Goal: Task Accomplishment & Management: Use online tool/utility

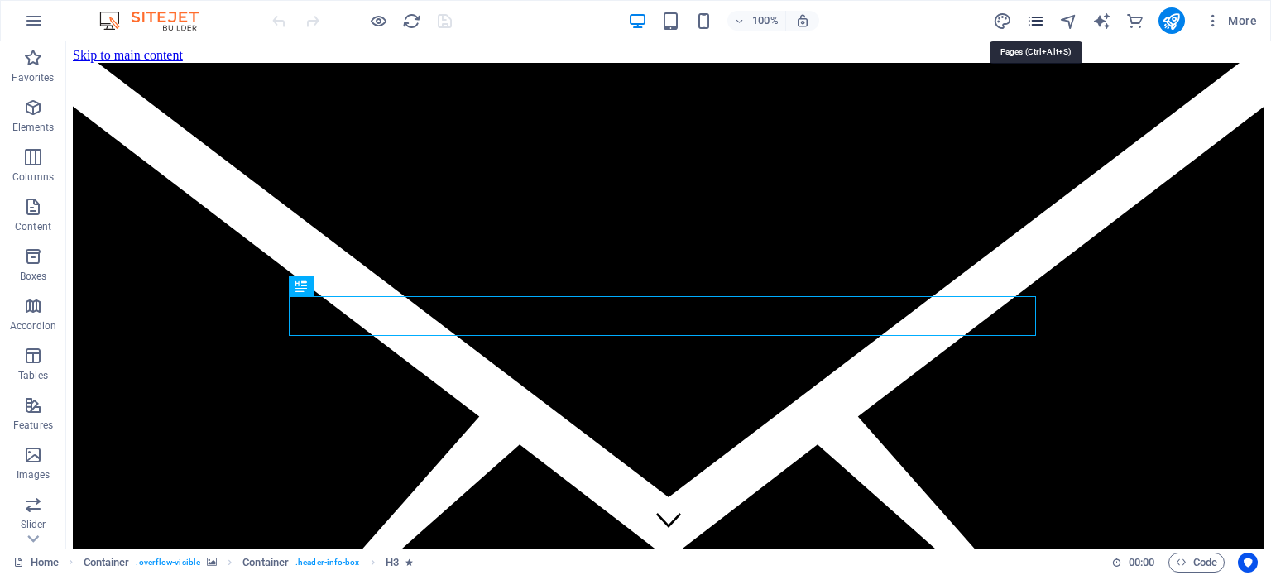
click at [1036, 22] on icon "pages" at bounding box center [1035, 21] width 19 height 19
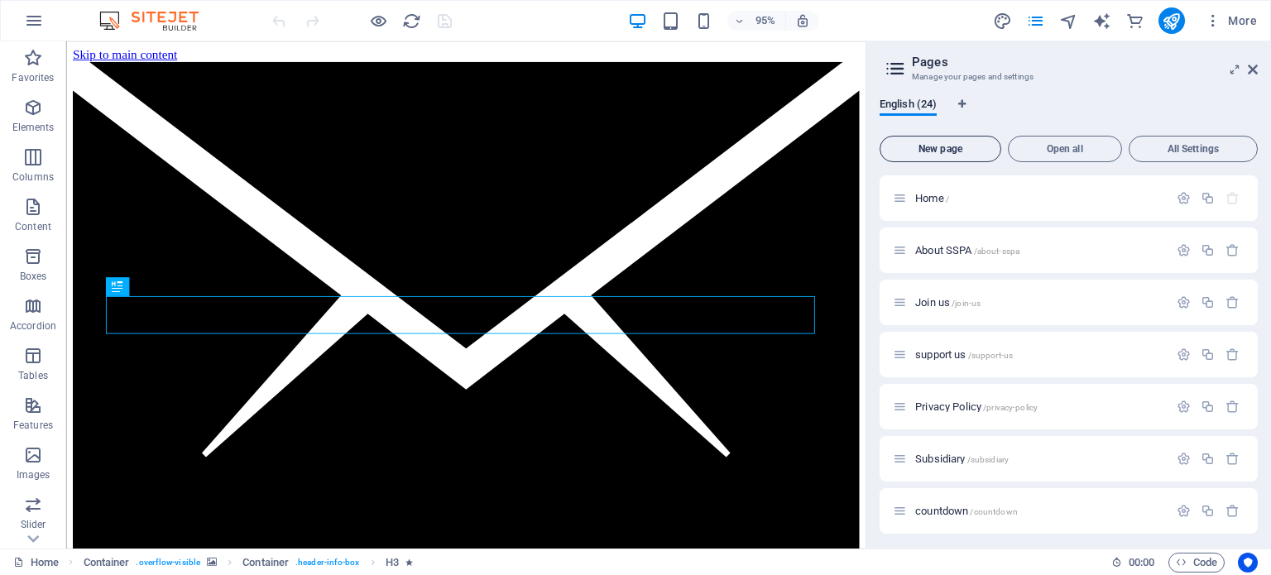
click at [927, 151] on span "New page" at bounding box center [940, 149] width 107 height 10
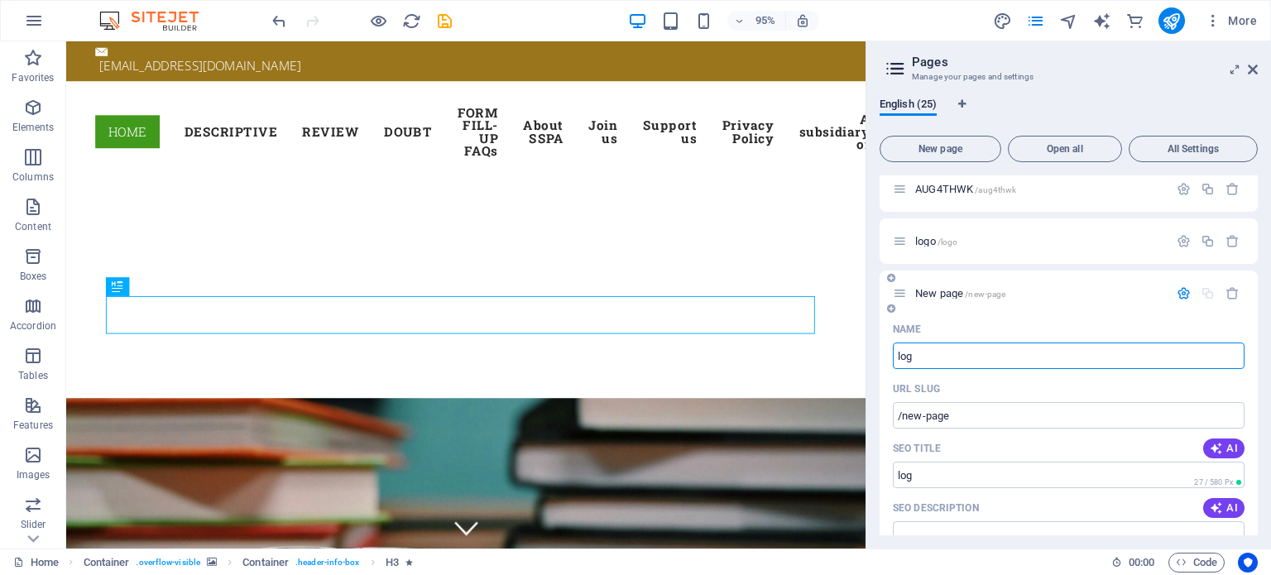
type input "log"
type input "/log"
type input "logo1"
type input "/logo-25"
type input "logo1"
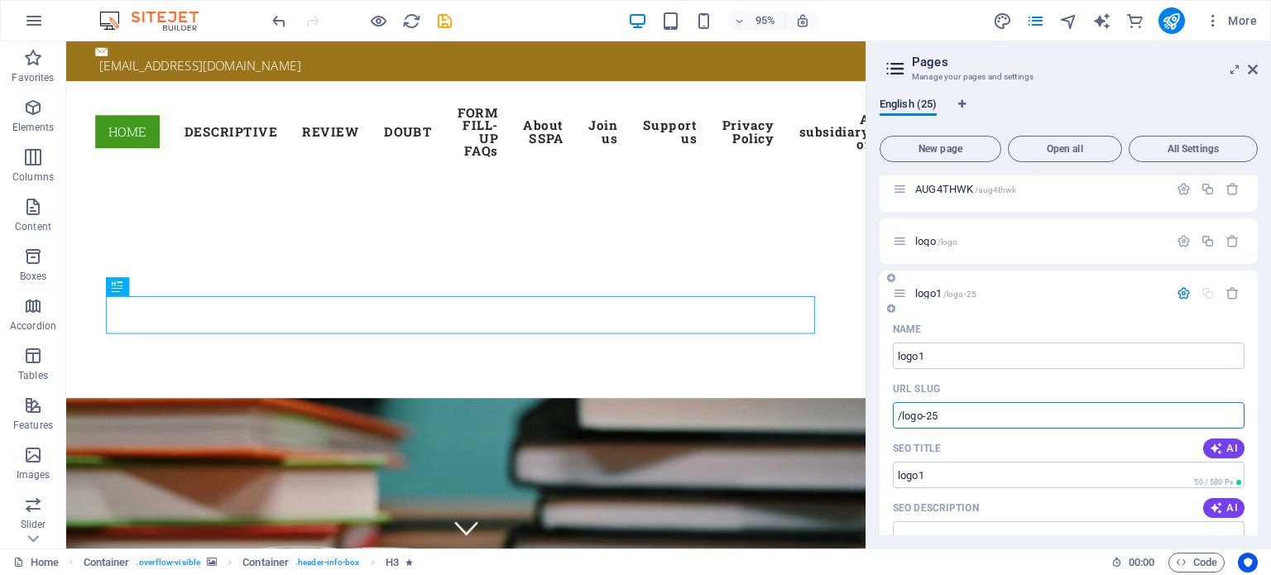
click at [949, 410] on input "/logo-25" at bounding box center [1069, 415] width 352 height 26
type input "/logo1"
click at [946, 294] on span "/logo1" at bounding box center [956, 294] width 26 height 9
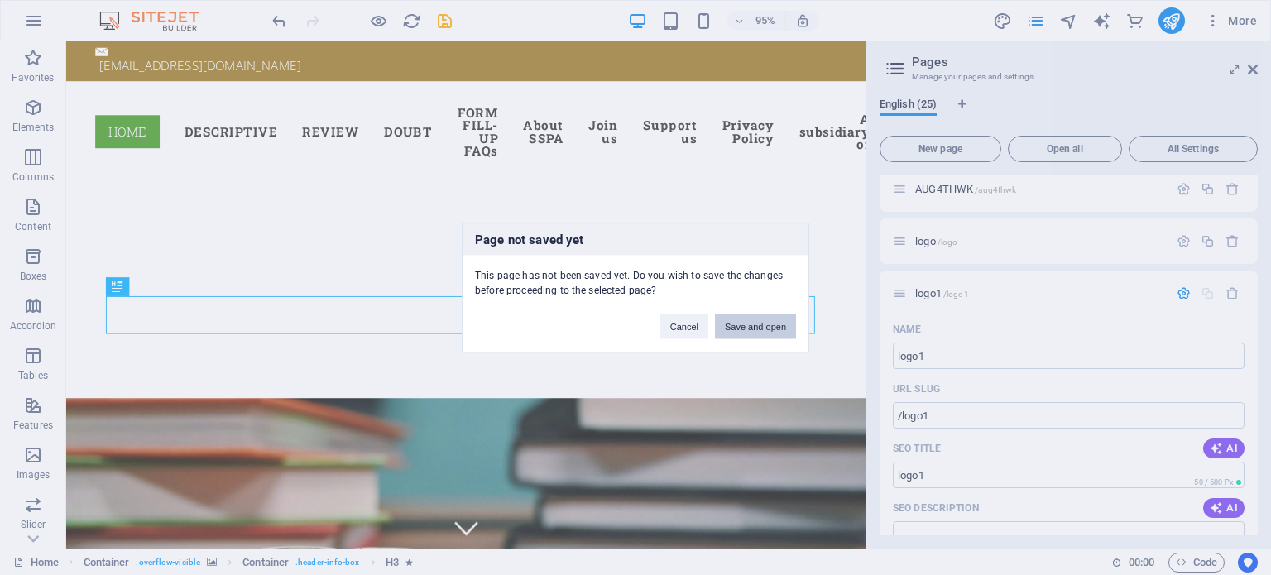
click at [743, 326] on button "Save and open" at bounding box center [755, 326] width 81 height 25
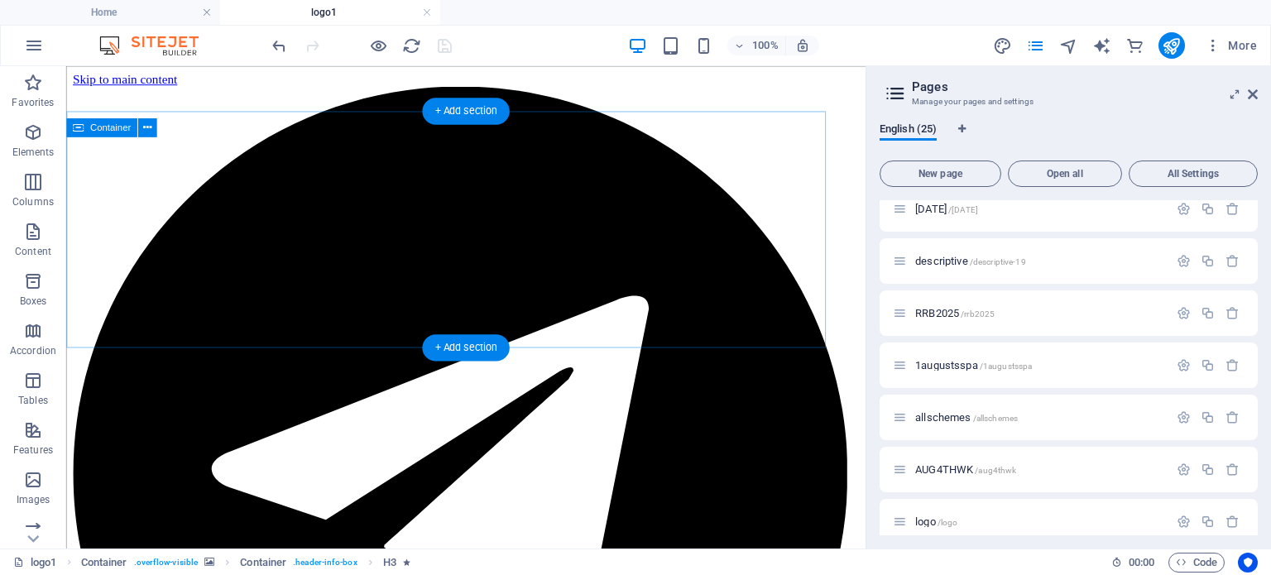
scroll to position [0, 0]
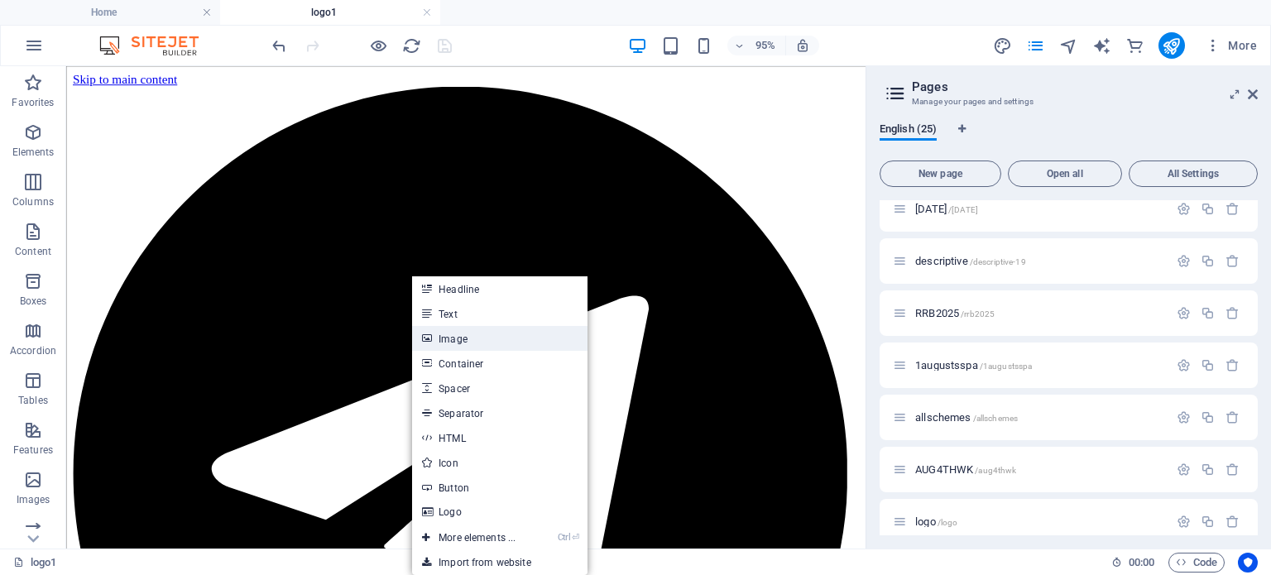
click at [447, 339] on link "Image" at bounding box center [499, 338] width 175 height 25
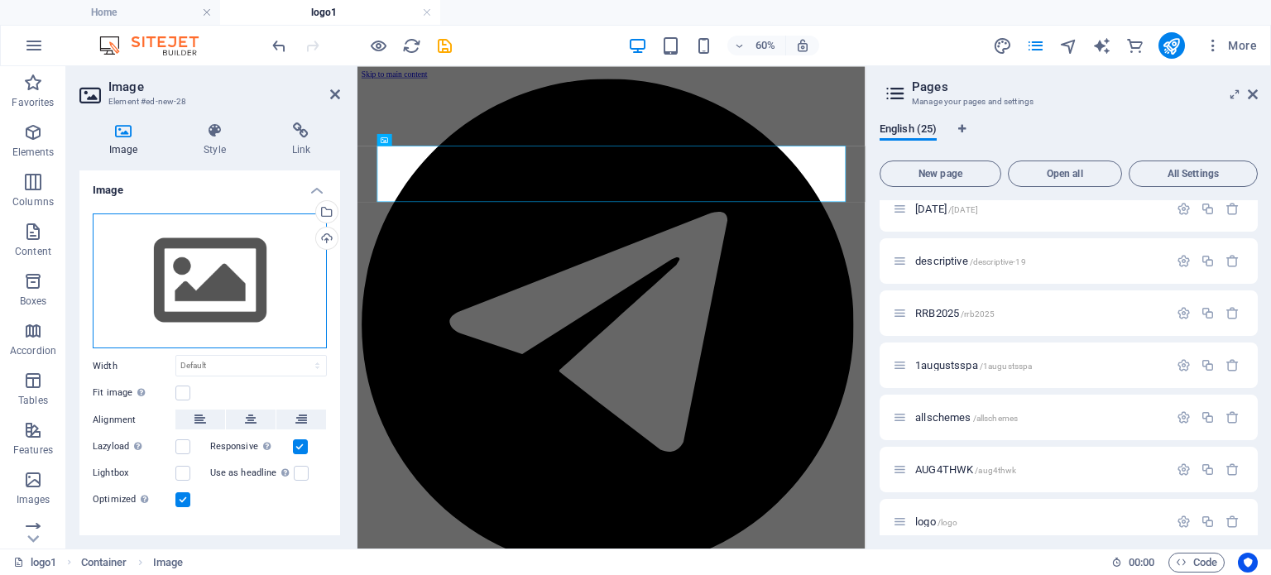
click at [232, 282] on div "Drag files here, click to choose files or select files from Files or our free s…" at bounding box center [210, 281] width 234 height 136
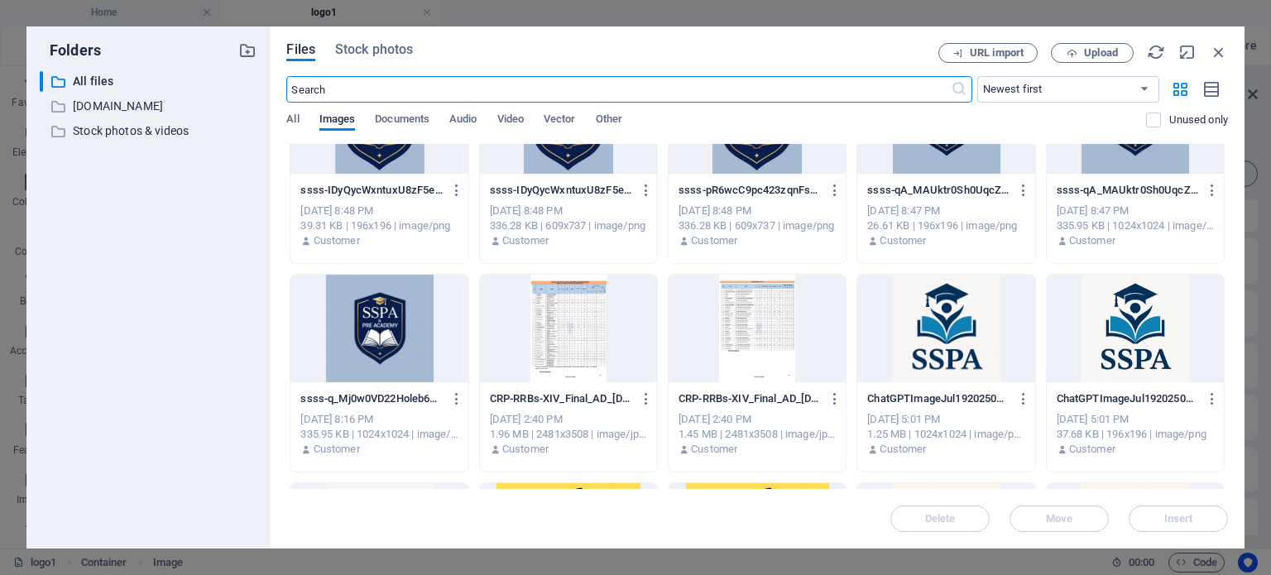
scroll to position [331, 0]
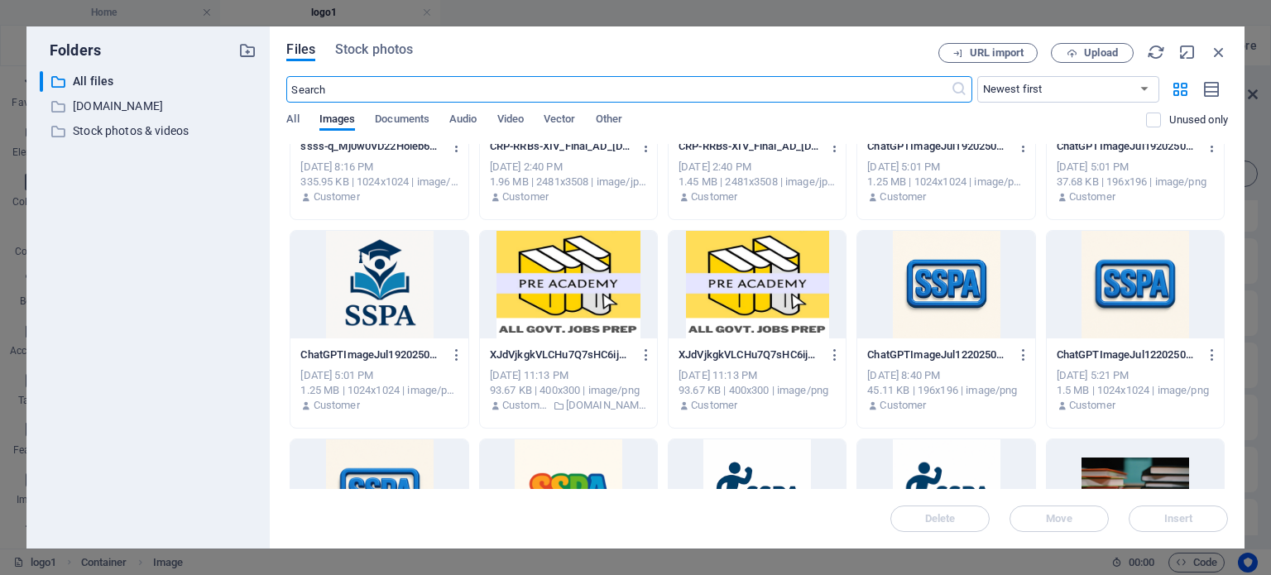
click at [583, 274] on div at bounding box center [568, 285] width 177 height 108
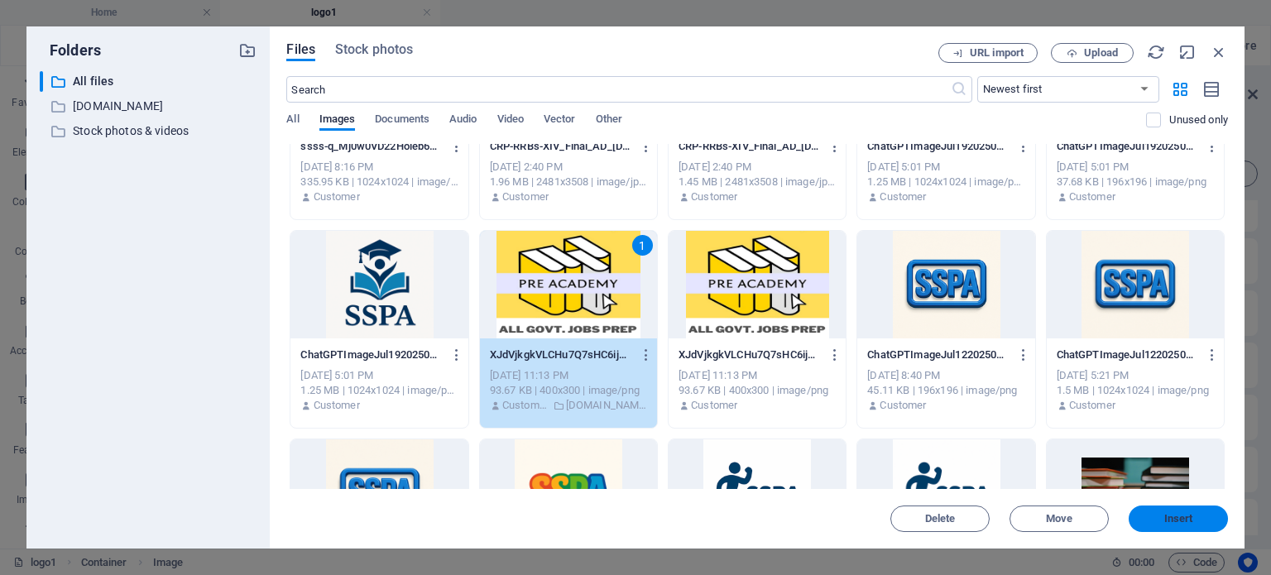
click at [1176, 516] on span "Insert" at bounding box center [1178, 519] width 29 height 10
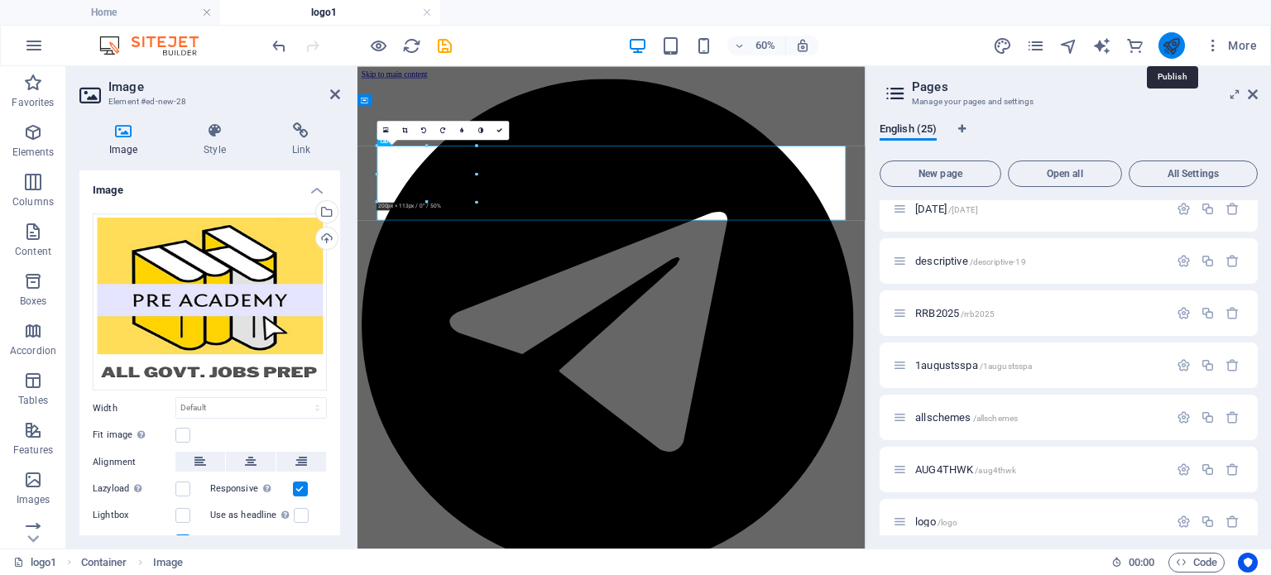
click at [1168, 49] on icon "publish" at bounding box center [1171, 45] width 19 height 19
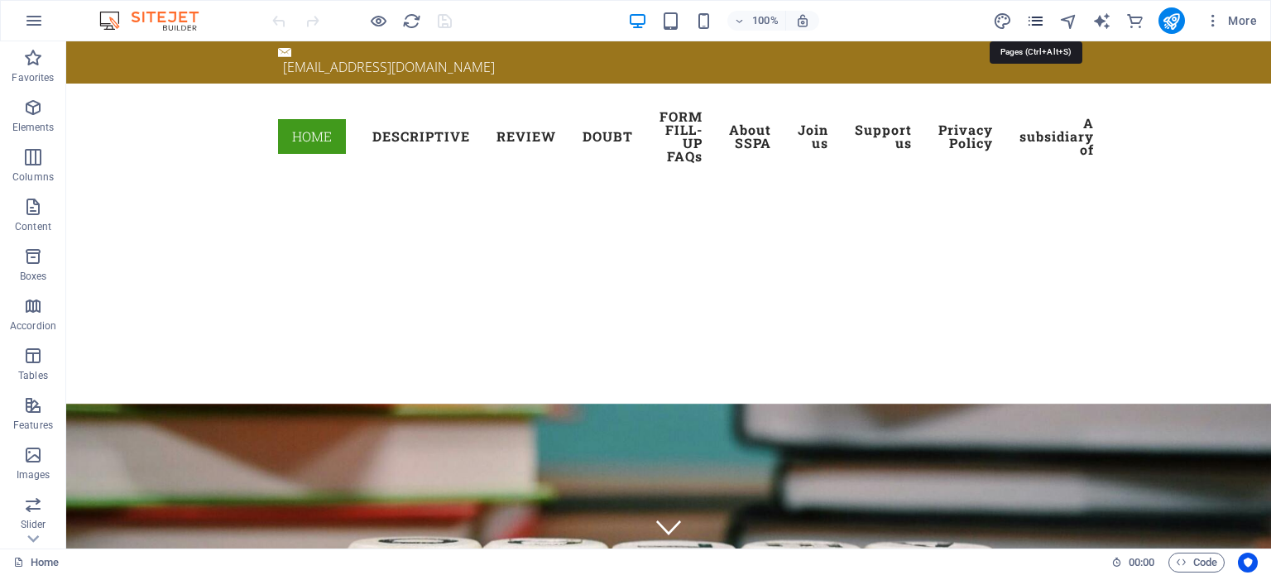
click at [1043, 22] on icon "pages" at bounding box center [1035, 21] width 19 height 19
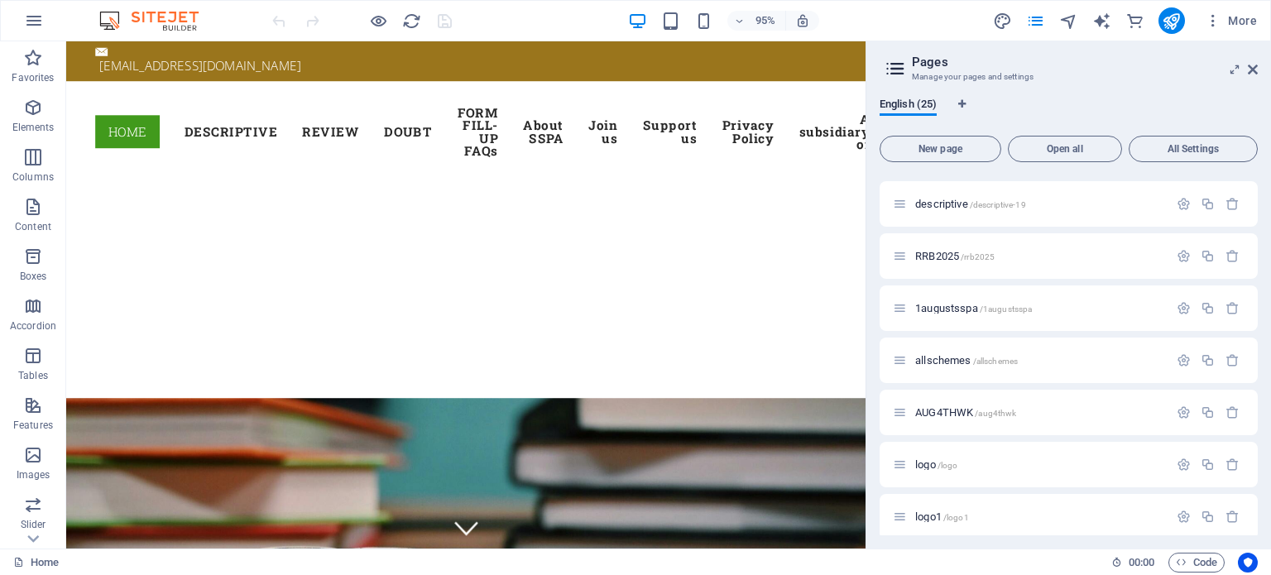
scroll to position [943, 0]
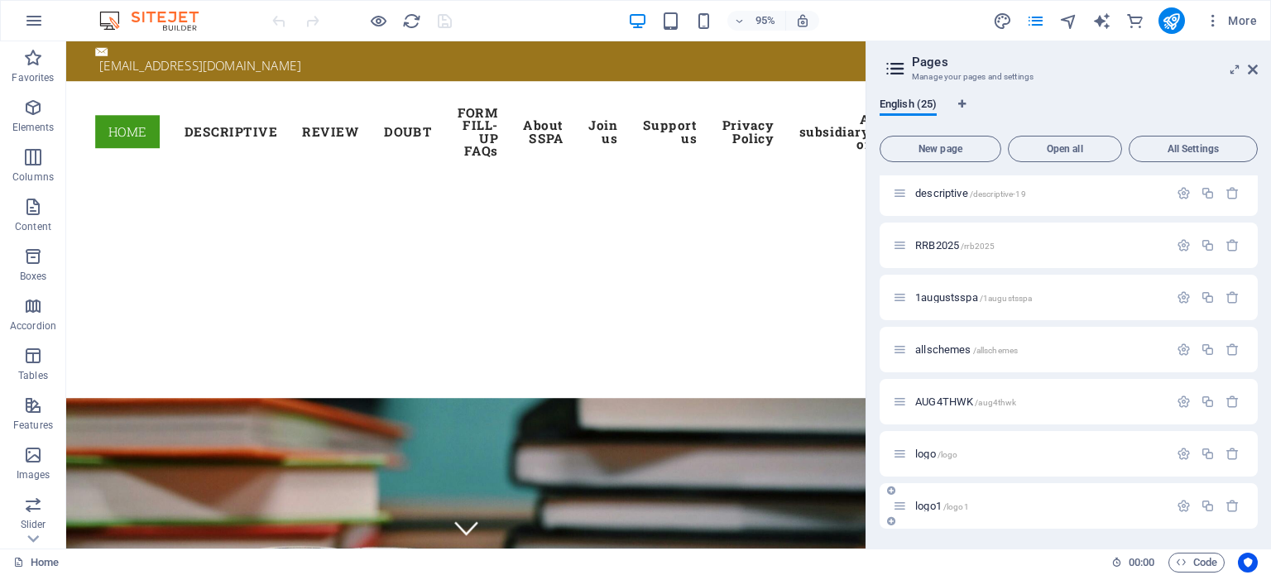
click at [928, 501] on span "logo1 /logo1" at bounding box center [942, 506] width 54 height 12
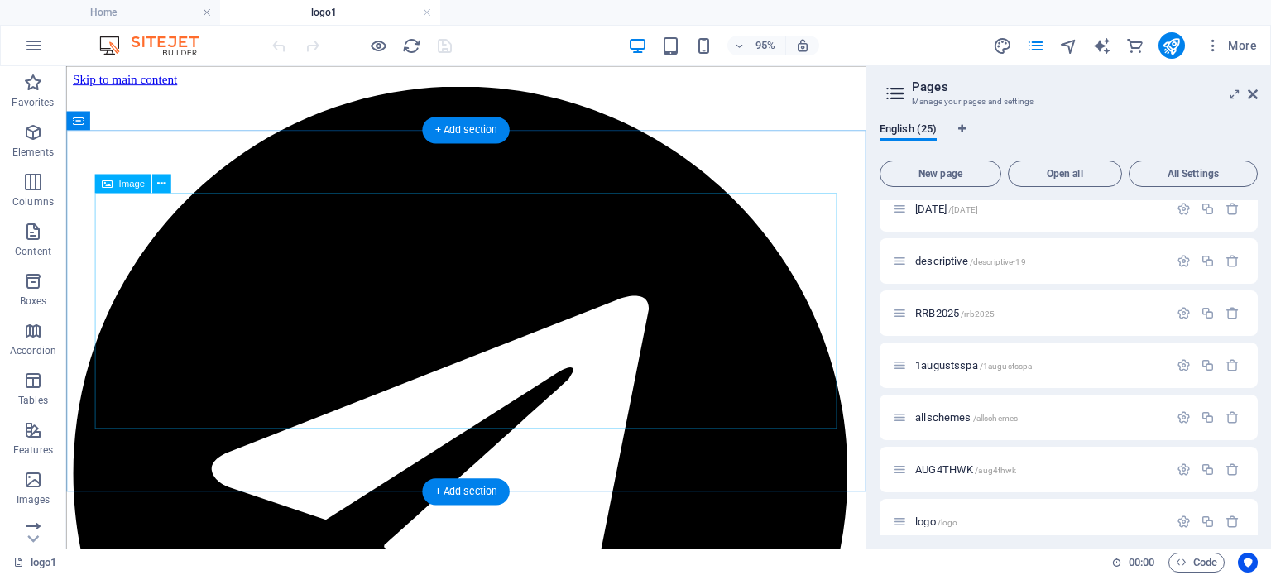
scroll to position [0, 0]
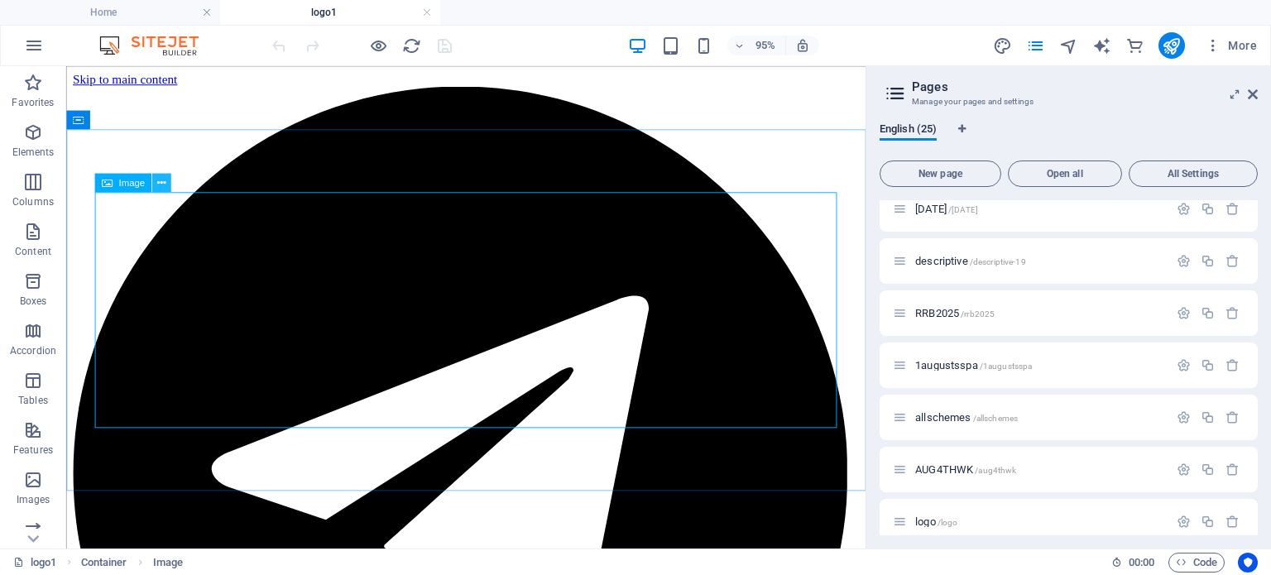
click at [157, 180] on icon at bounding box center [161, 183] width 8 height 17
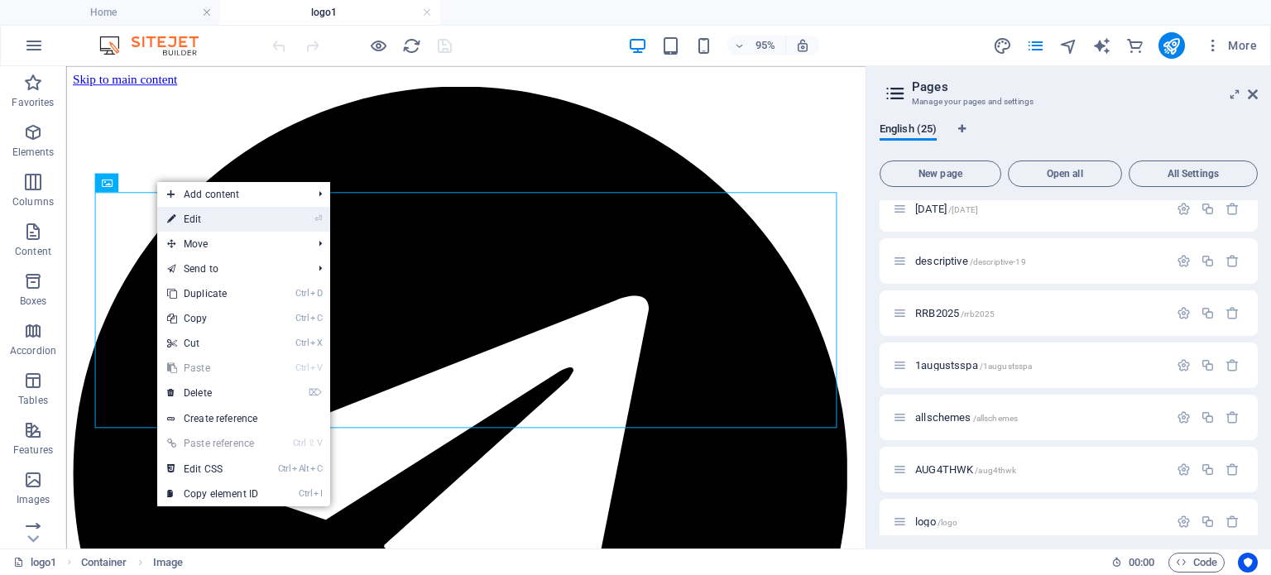
click at [202, 221] on link "⏎ Edit" at bounding box center [212, 219] width 111 height 25
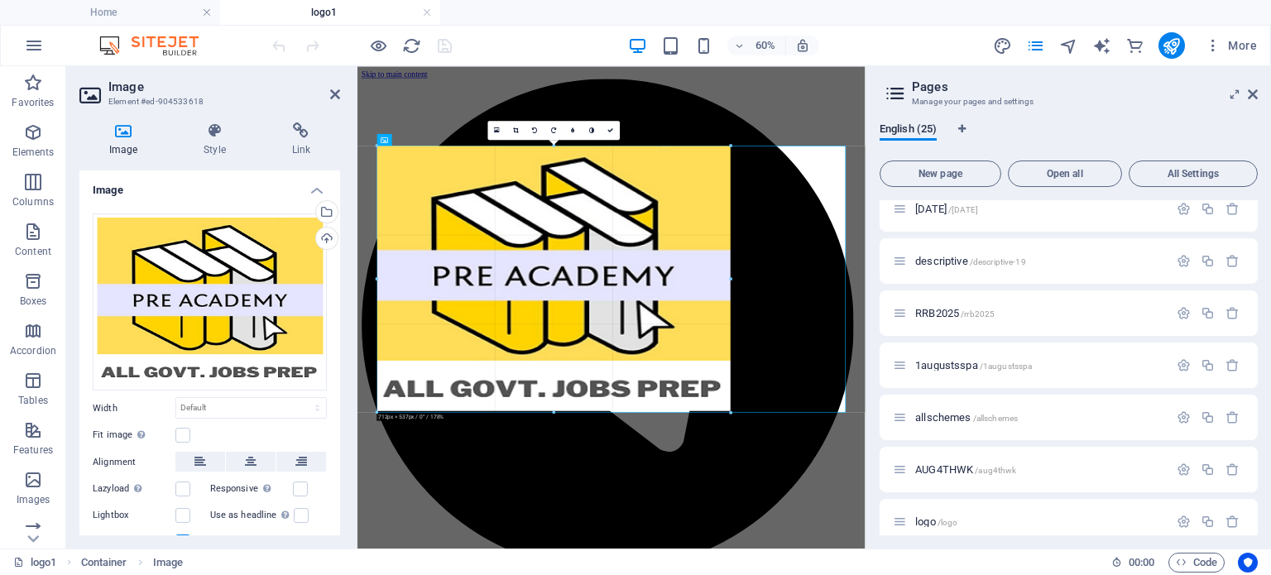
drag, startPoint x: 574, startPoint y: 295, endPoint x: 811, endPoint y: 491, distance: 307.3
type input "707"
select select "px"
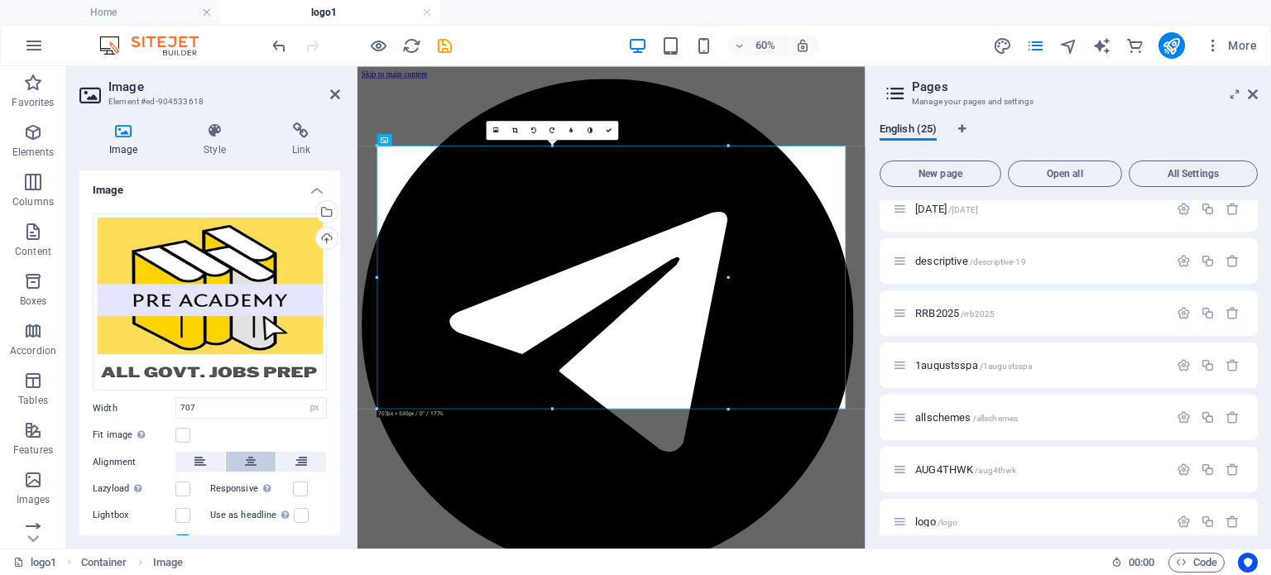
click at [247, 463] on icon at bounding box center [251, 462] width 12 height 20
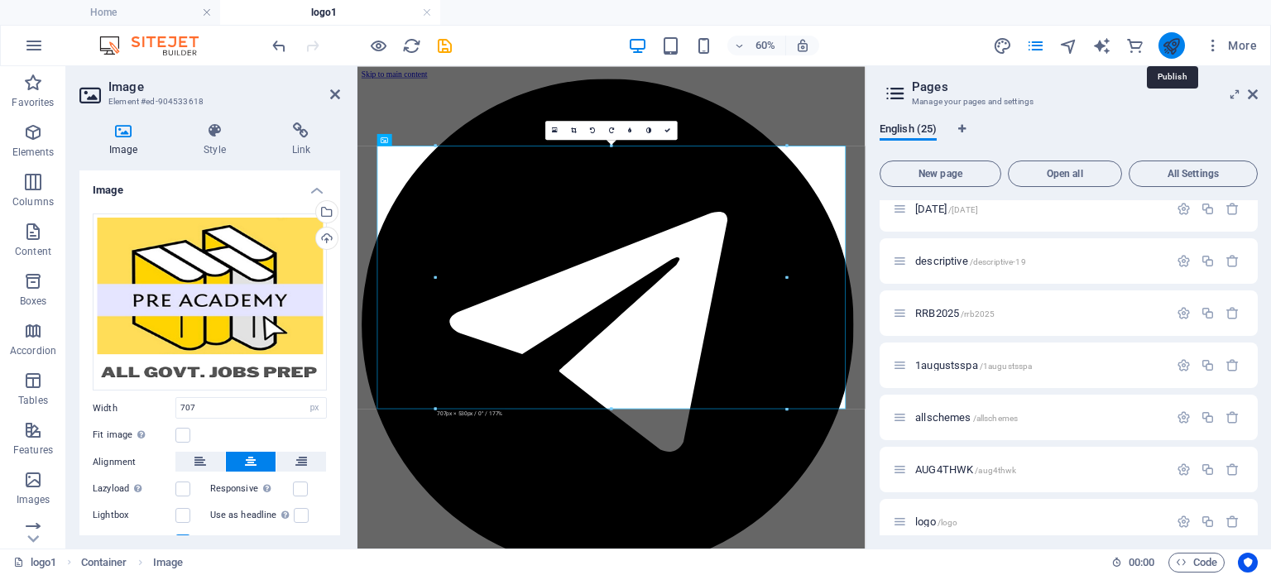
click at [1168, 41] on icon "publish" at bounding box center [1171, 45] width 19 height 19
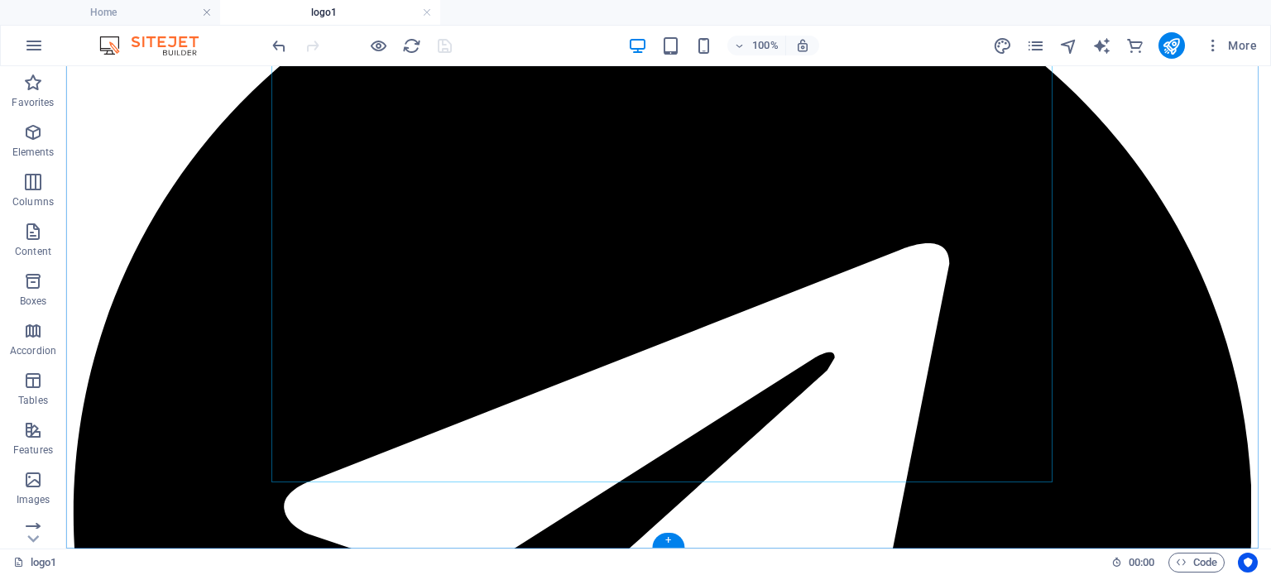
scroll to position [162, 0]
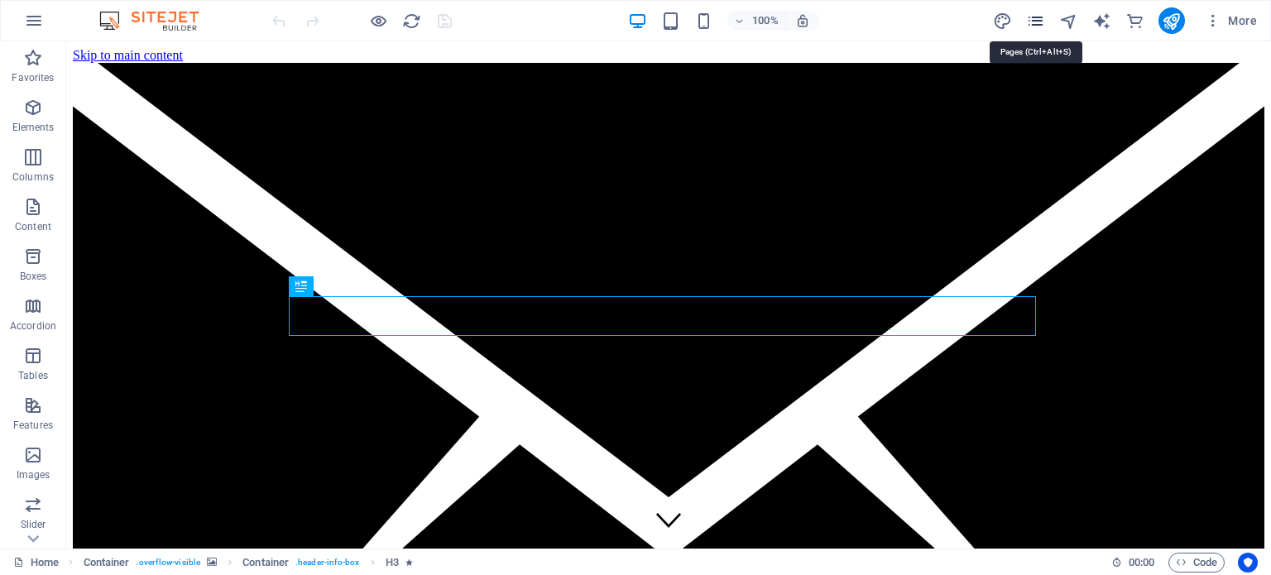
click at [1035, 22] on icon "pages" at bounding box center [1035, 21] width 19 height 19
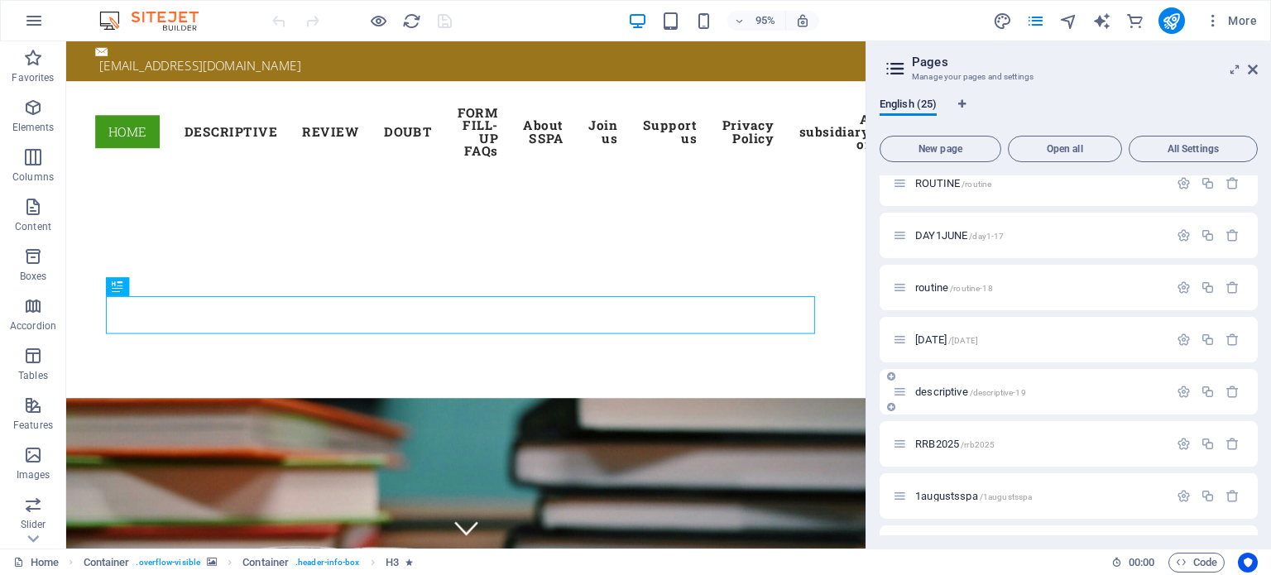
scroll to position [943, 0]
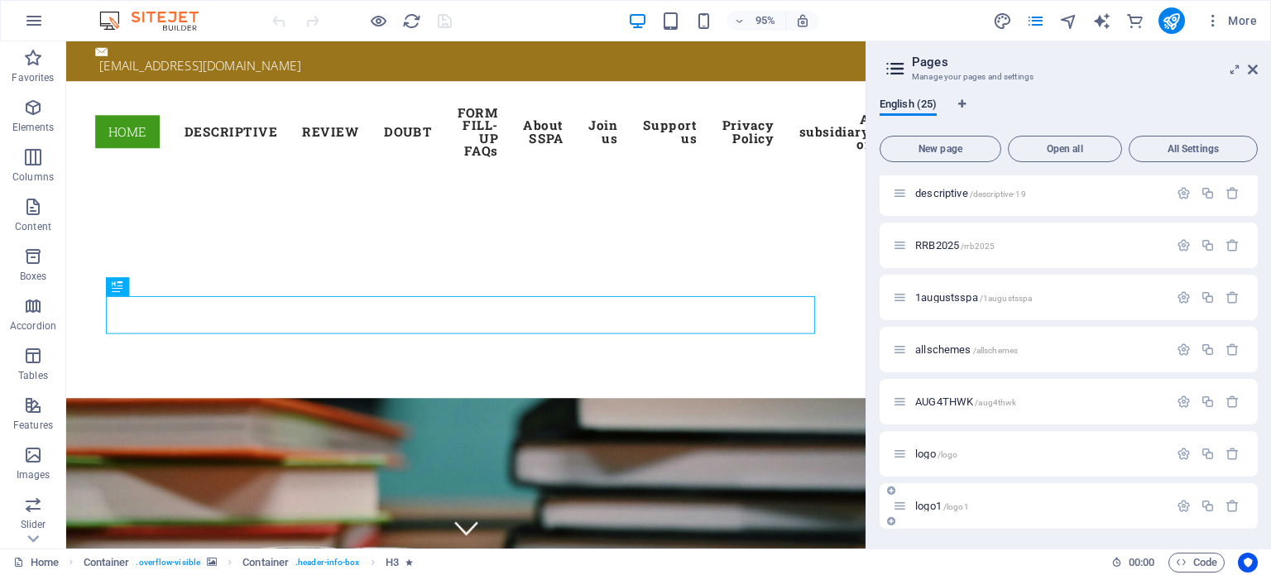
click at [960, 502] on span "/logo1" at bounding box center [956, 506] width 26 height 9
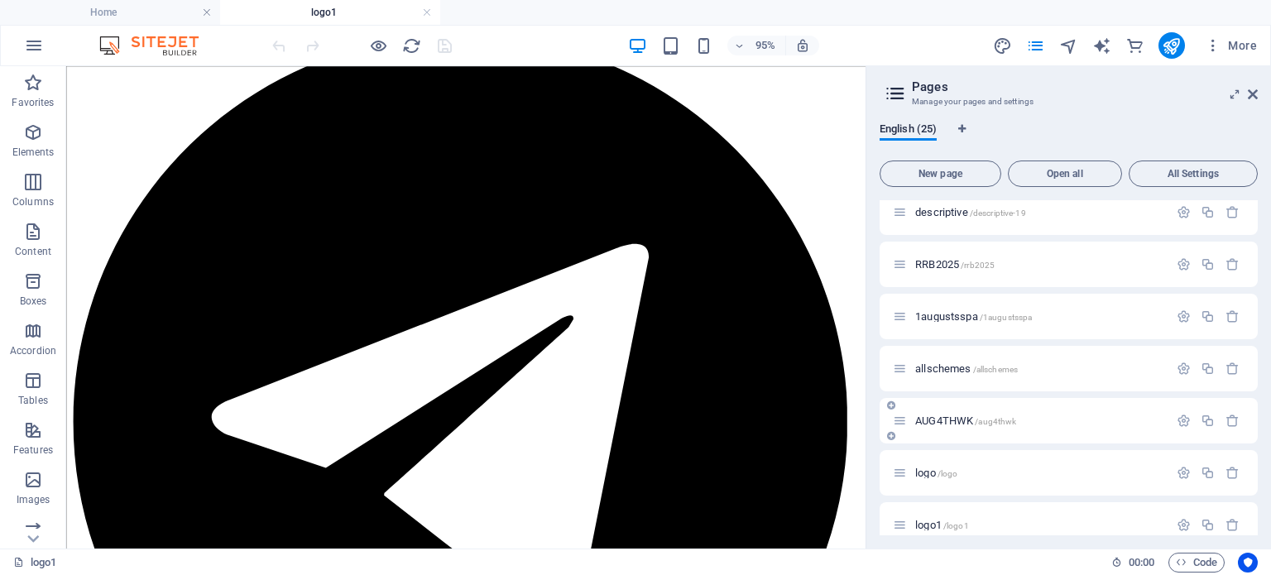
scroll to position [967, 0]
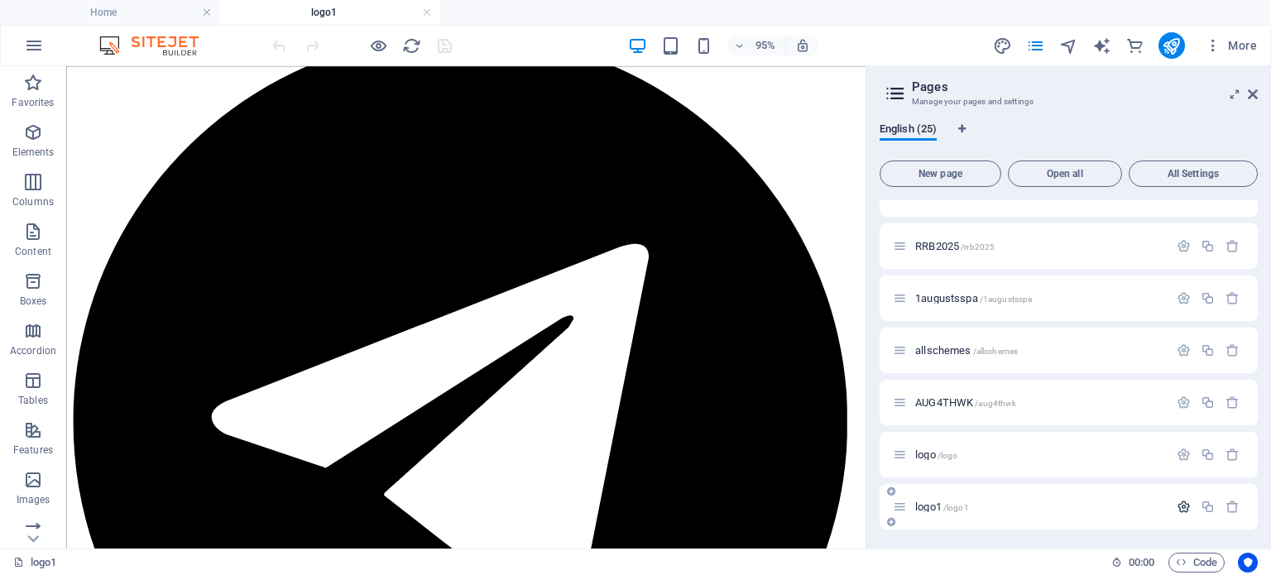
click at [1178, 509] on icon "button" at bounding box center [1184, 507] width 14 height 14
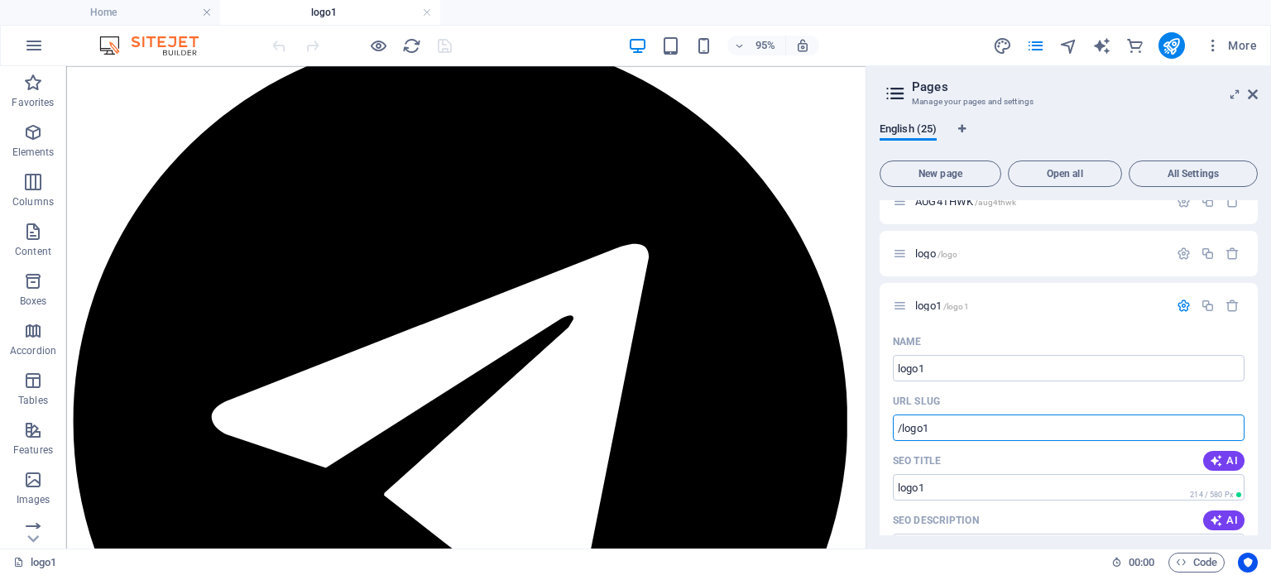
drag, startPoint x: 942, startPoint y: 426, endPoint x: 878, endPoint y: 431, distance: 64.7
click at [878, 431] on div "English (25) New page Open all All Settings Home / About SSPA /about-sspa Join …" at bounding box center [1068, 328] width 405 height 439
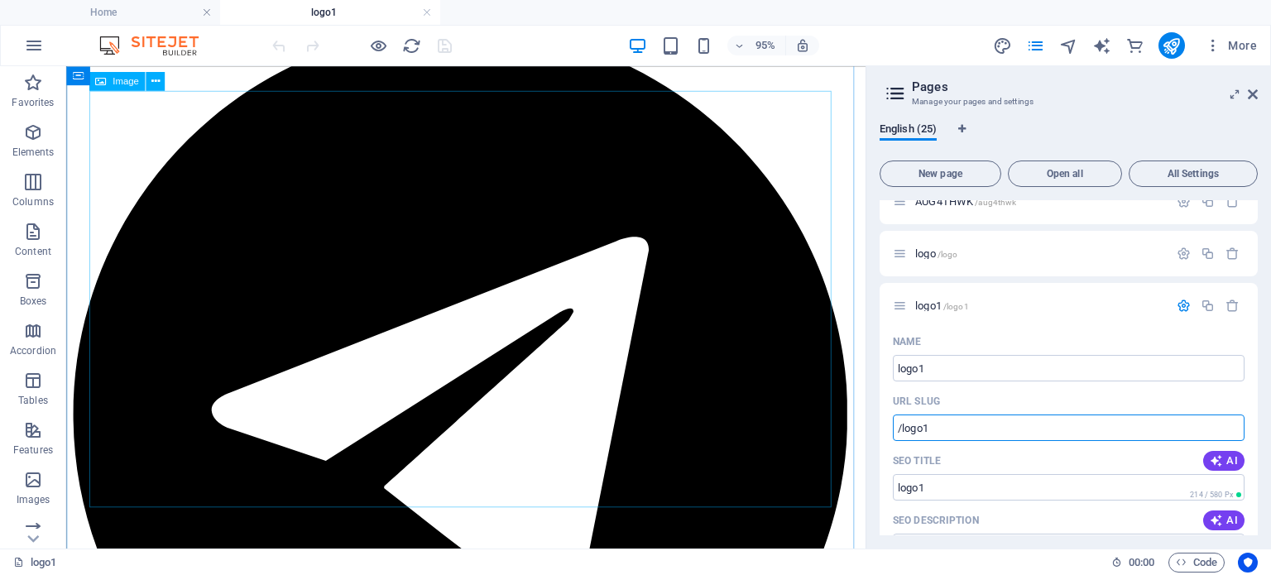
scroll to position [0, 0]
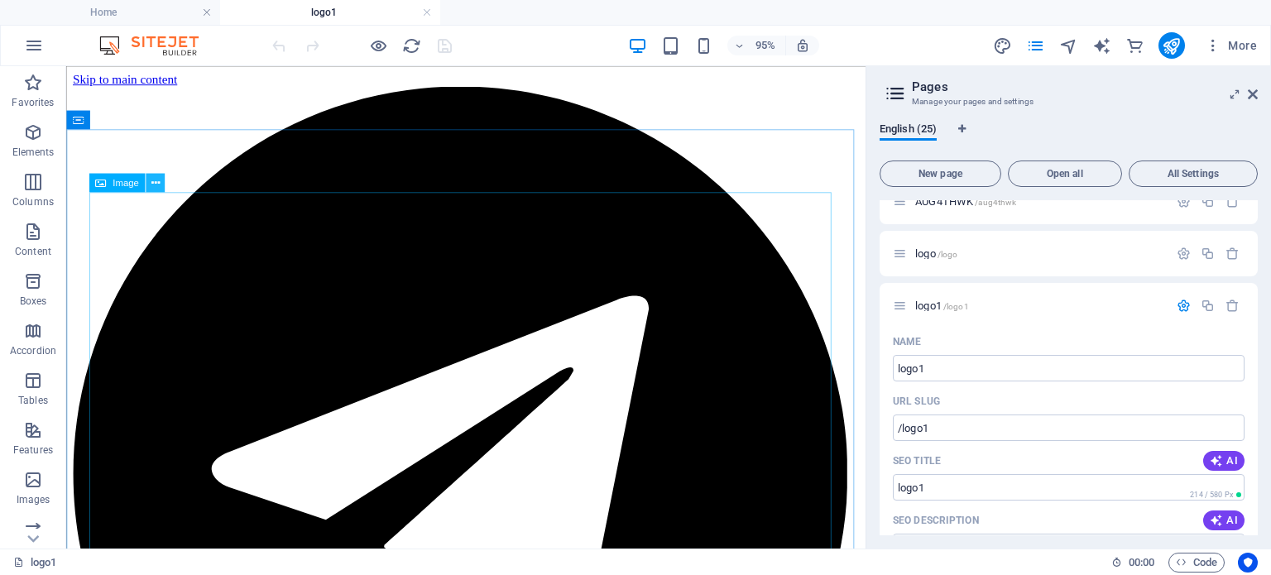
click at [152, 184] on icon at bounding box center [155, 183] width 8 height 17
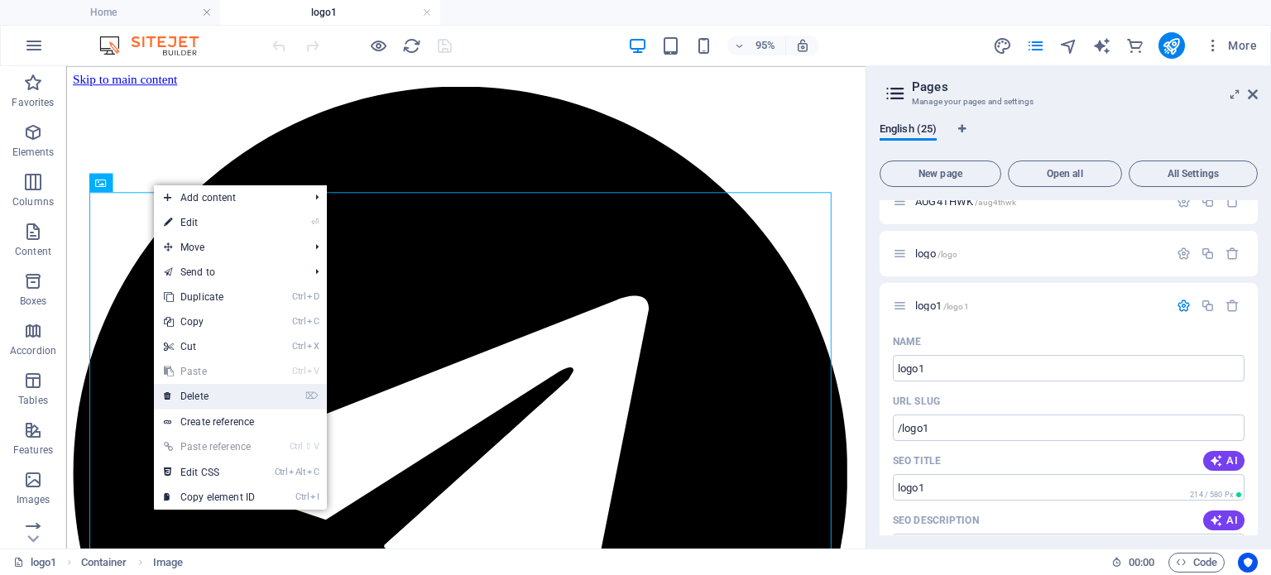
click at [190, 396] on link "⌦ Delete" at bounding box center [209, 396] width 111 height 25
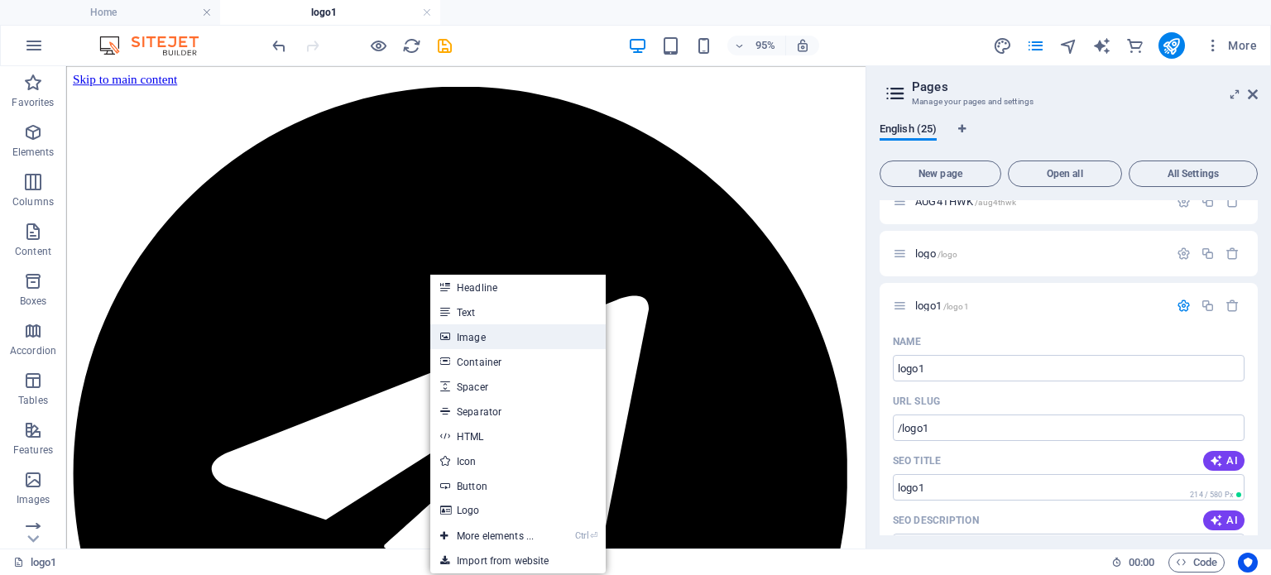
click at [492, 339] on link "Image" at bounding box center [517, 336] width 175 height 25
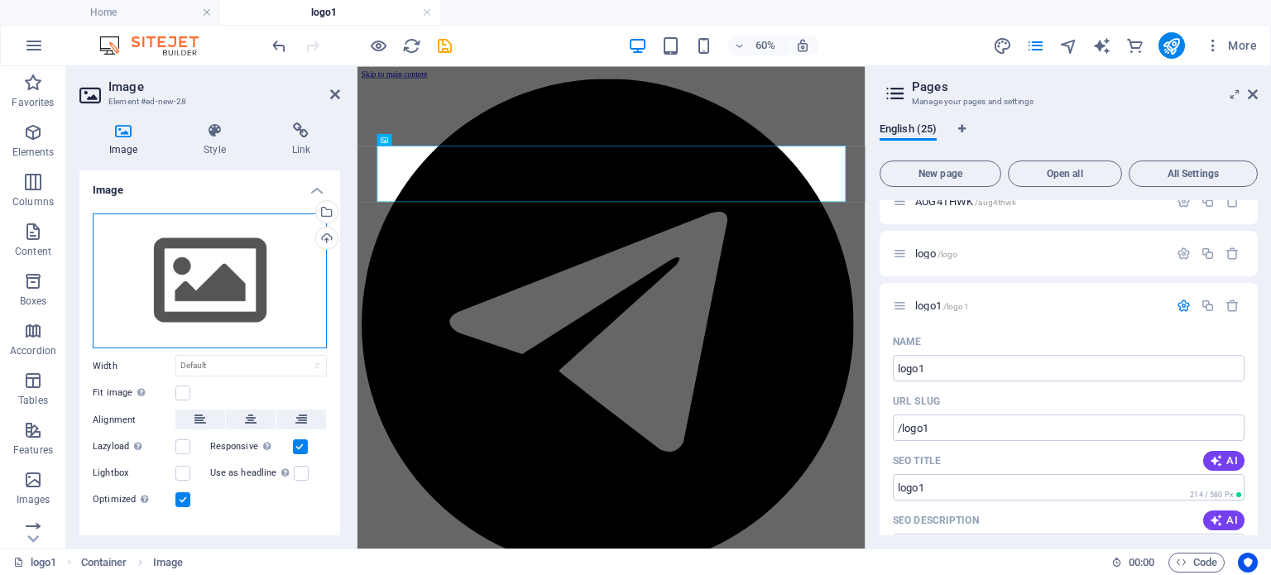
click at [224, 263] on div "Drag files here, click to choose files or select files from Files or our free s…" at bounding box center [210, 281] width 234 height 136
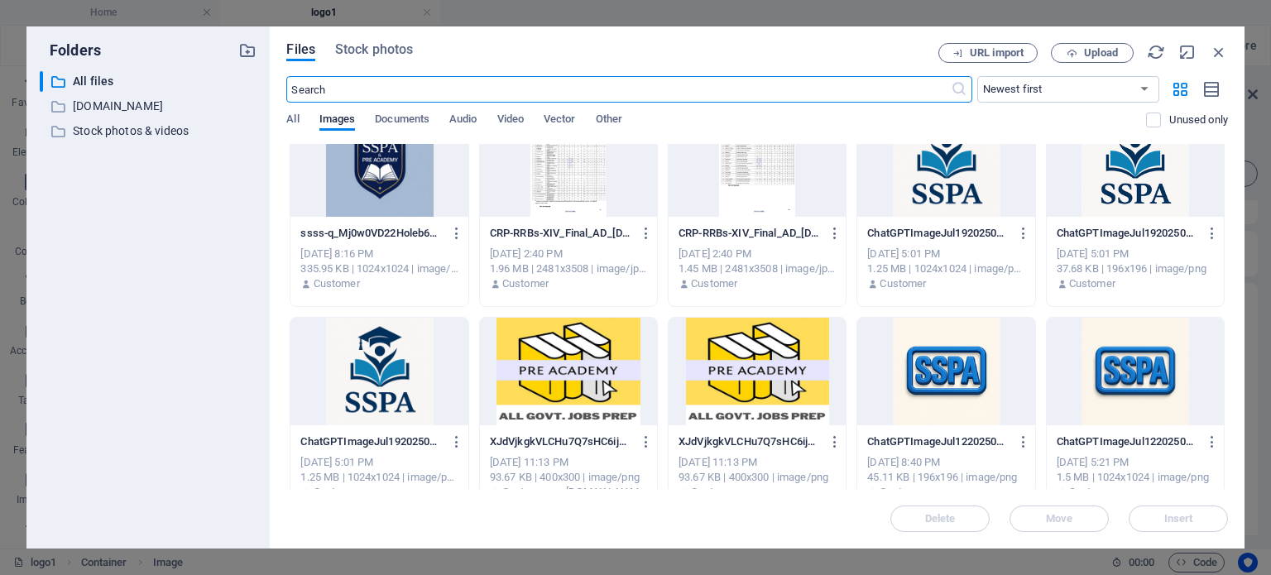
scroll to position [248, 0]
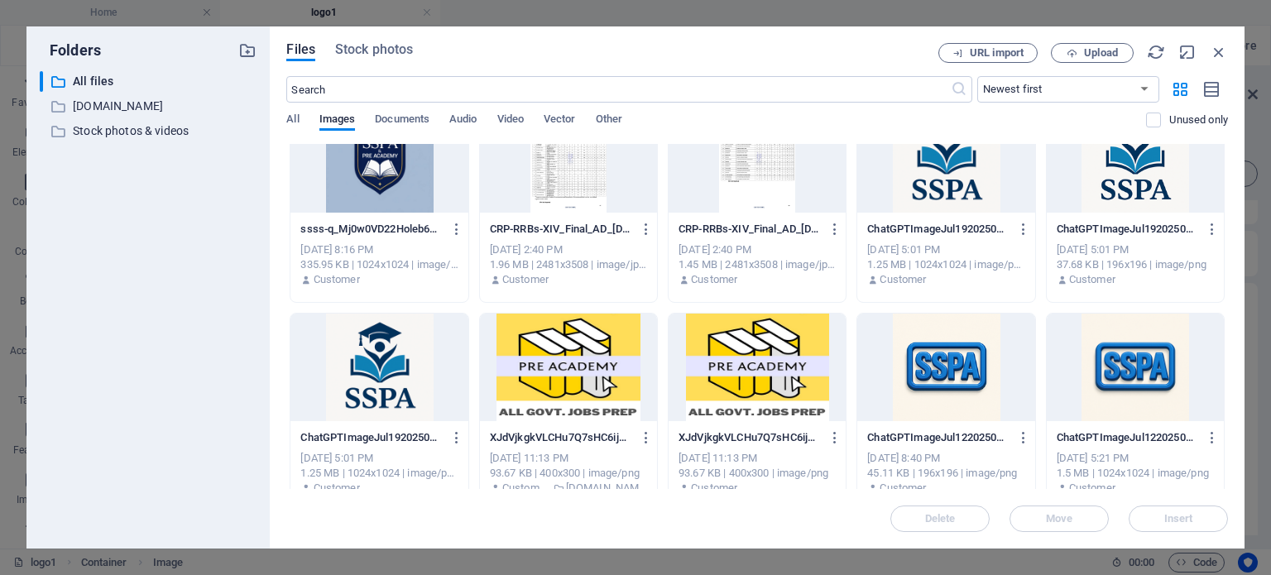
click at [745, 362] on div at bounding box center [757, 368] width 177 height 108
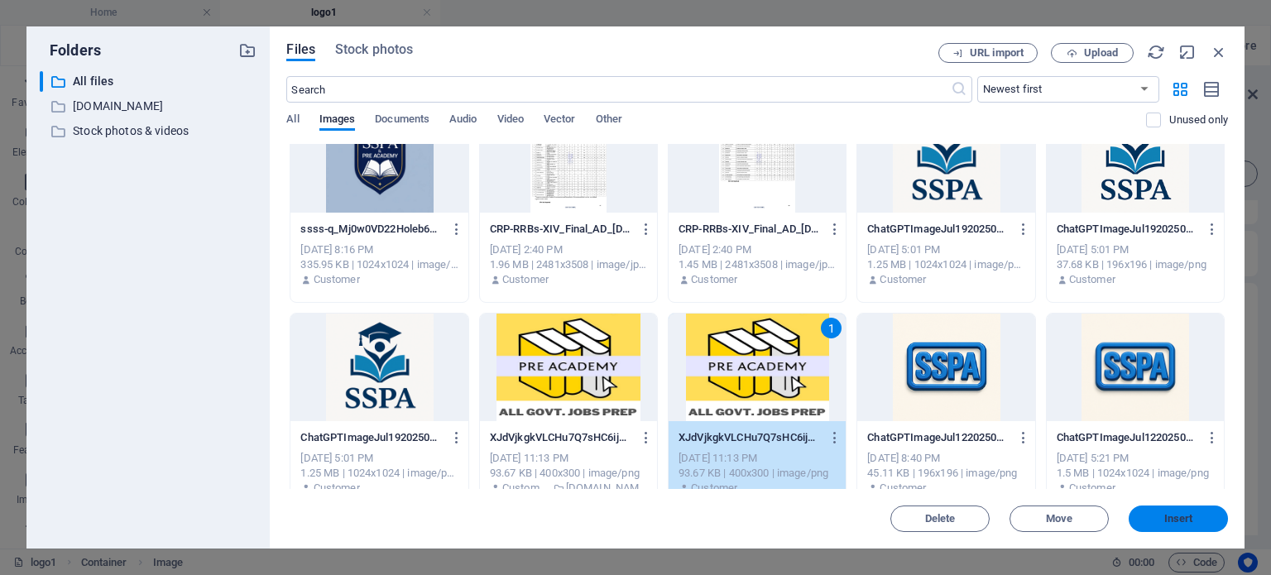
click at [1173, 524] on span "Insert" at bounding box center [1178, 519] width 29 height 10
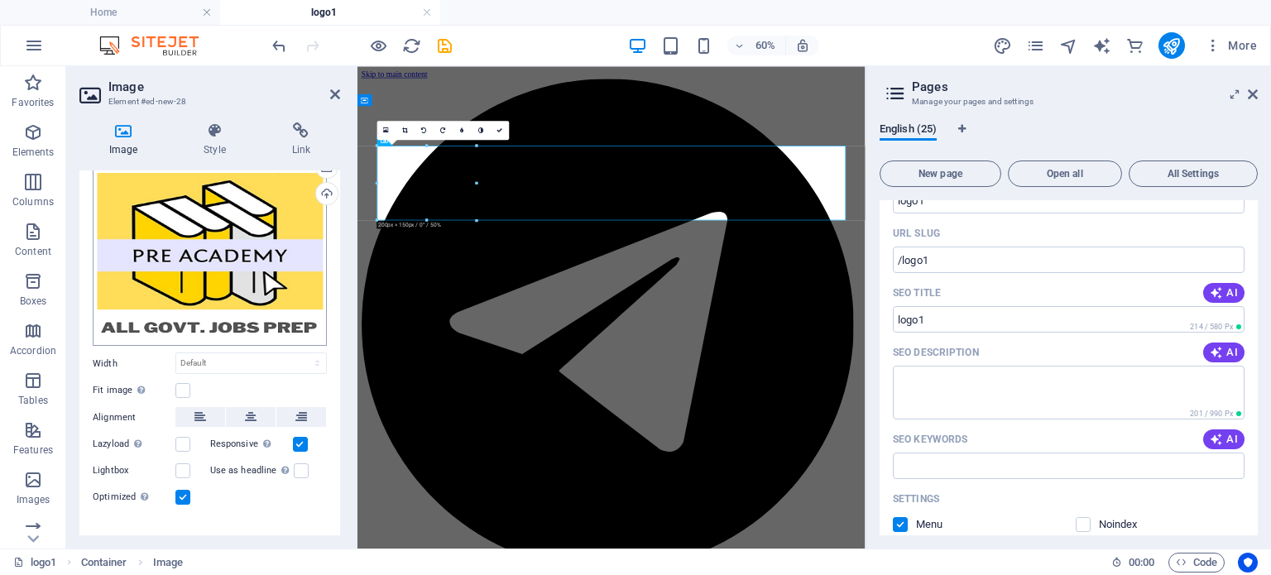
scroll to position [66, 0]
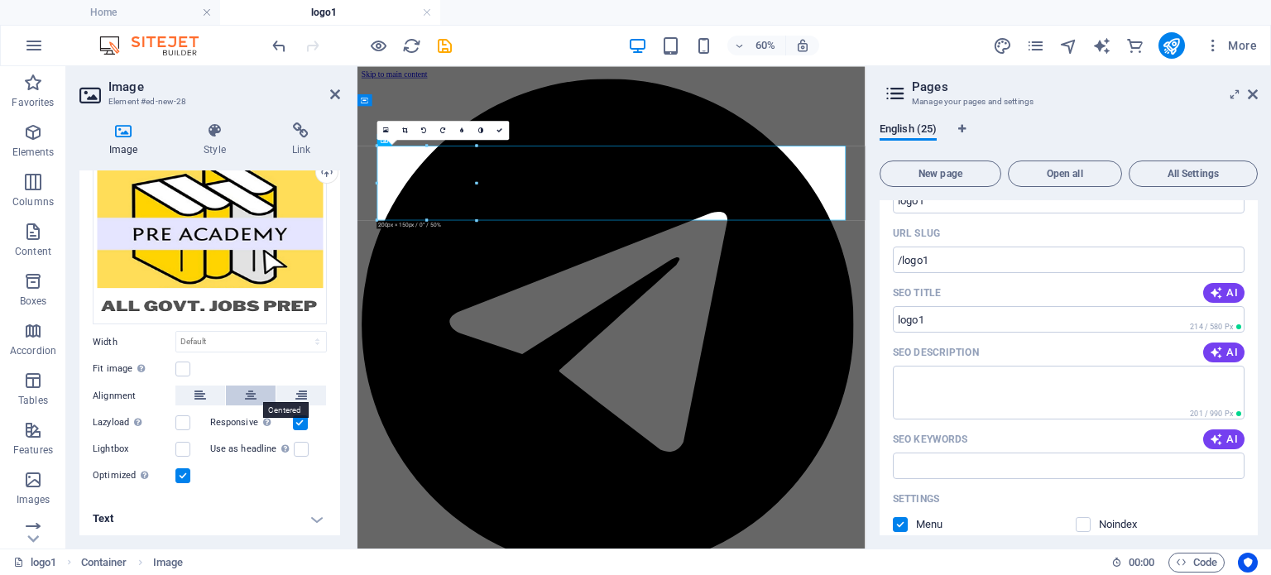
click at [251, 388] on icon at bounding box center [251, 396] width 12 height 20
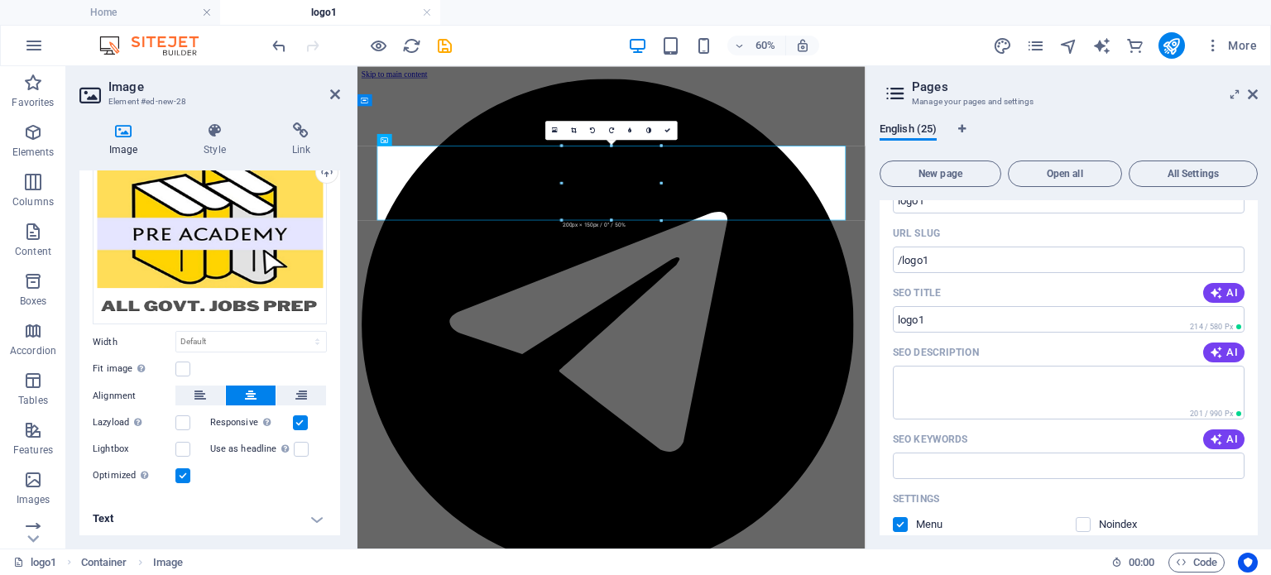
click at [182, 474] on label at bounding box center [182, 475] width 15 height 15
click at [0, 0] on input "Optimized Images are compressed to improve page speed." at bounding box center [0, 0] width 0 height 0
click at [182, 474] on label at bounding box center [182, 475] width 15 height 15
click at [0, 0] on input "Optimized Images are compressed to improve page speed." at bounding box center [0, 0] width 0 height 0
click at [182, 474] on label at bounding box center [182, 475] width 15 height 15
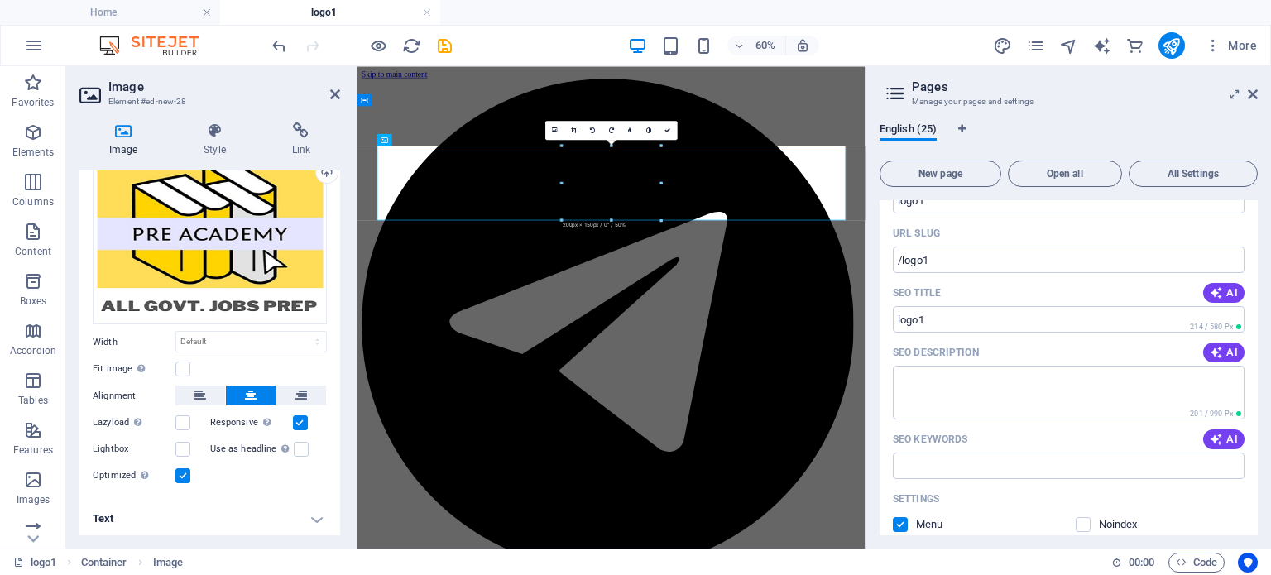
click at [0, 0] on input "Optimized Images are compressed to improve page speed." at bounding box center [0, 0] width 0 height 0
click at [182, 474] on label at bounding box center [182, 475] width 15 height 15
click at [0, 0] on input "Optimized Images are compressed to improve page speed." at bounding box center [0, 0] width 0 height 0
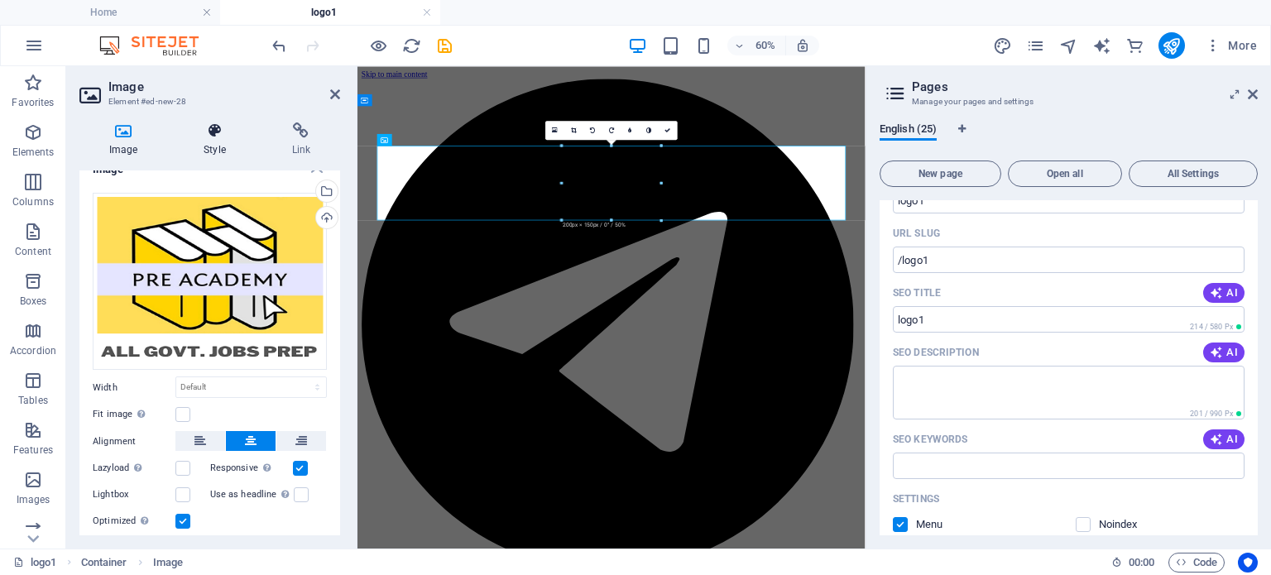
scroll to position [0, 0]
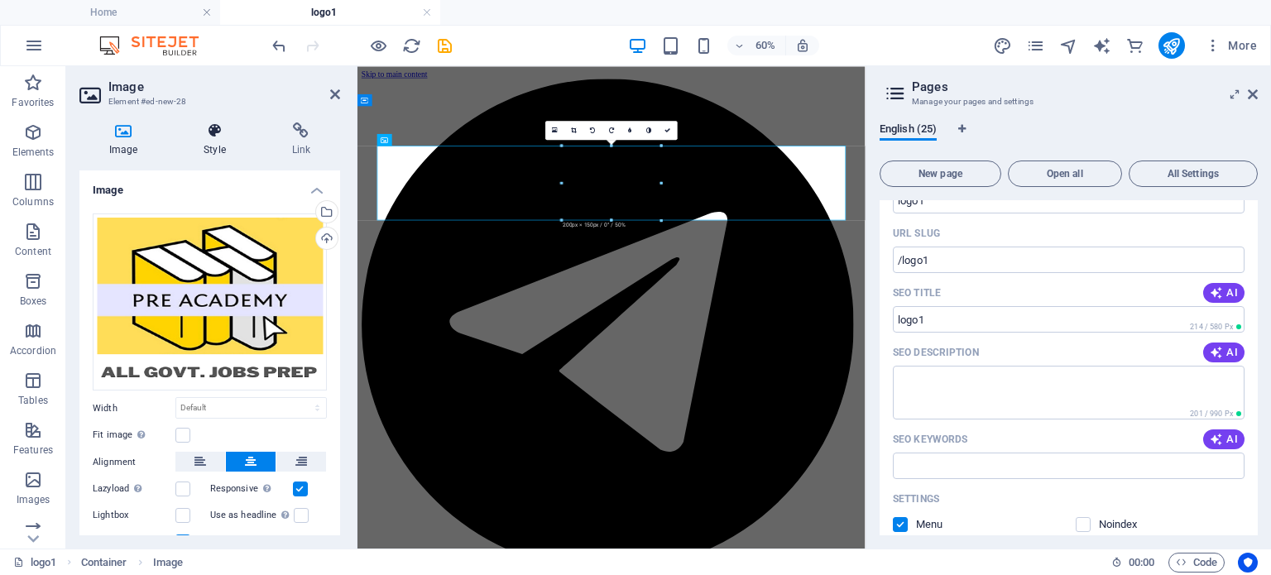
click at [219, 132] on icon at bounding box center [214, 130] width 81 height 17
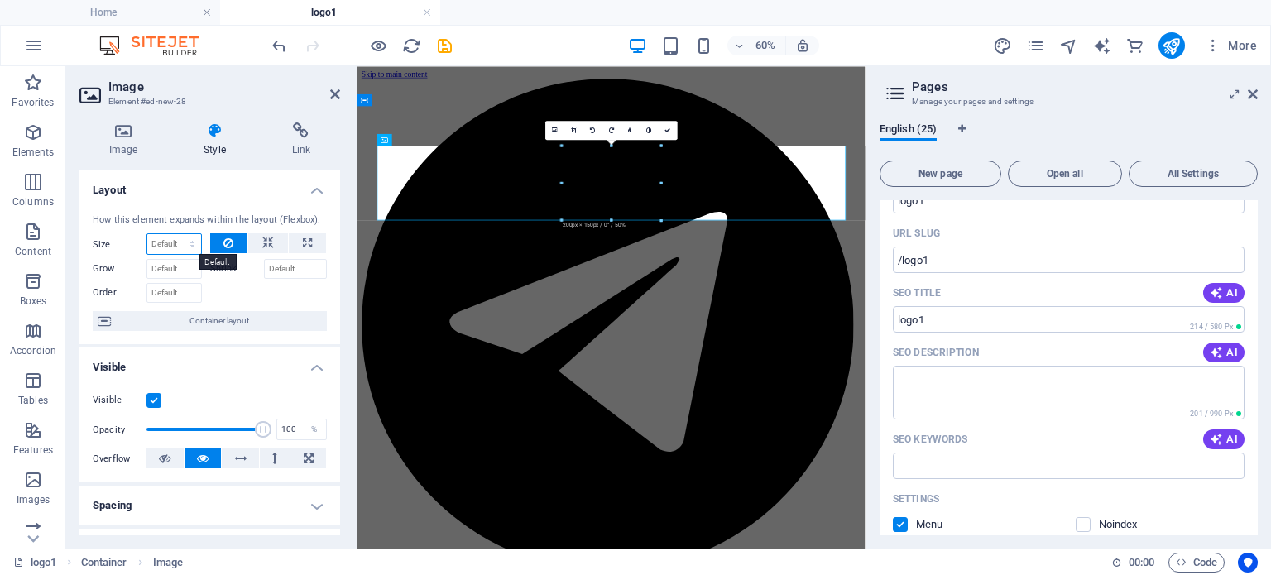
click at [185, 245] on select "Default auto px % 1/1 1/2 1/3 1/4 1/5 1/6 1/7 1/8 1/9 1/10" at bounding box center [174, 244] width 54 height 20
click at [303, 246] on icon at bounding box center [307, 243] width 9 height 20
type input "100"
select select "%"
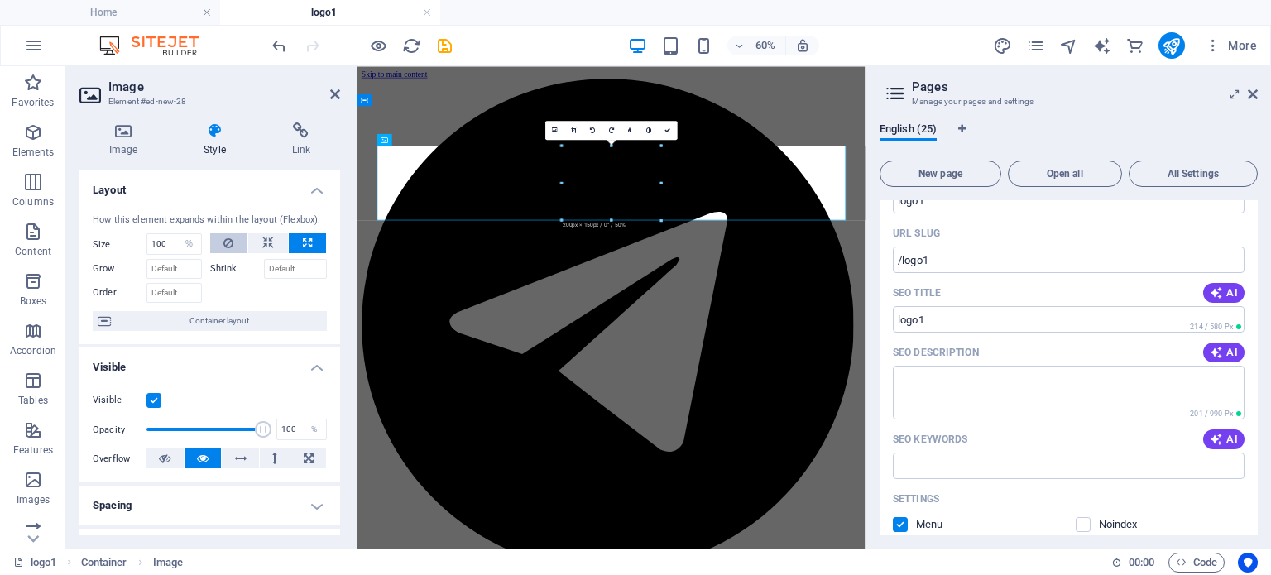
click at [223, 242] on icon at bounding box center [228, 243] width 10 height 20
select select "DISABLED_OPTION_VALUE"
click at [117, 132] on icon at bounding box center [123, 130] width 88 height 17
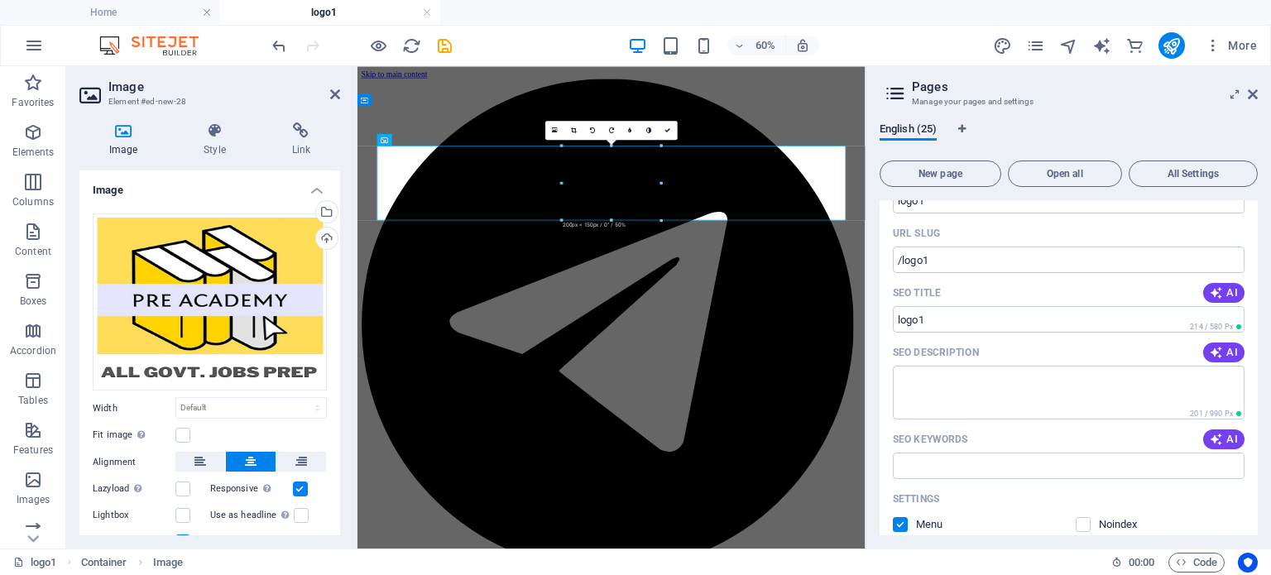
click at [1168, 45] on icon "publish" at bounding box center [1171, 45] width 19 height 19
